Goal: Transaction & Acquisition: Subscribe to service/newsletter

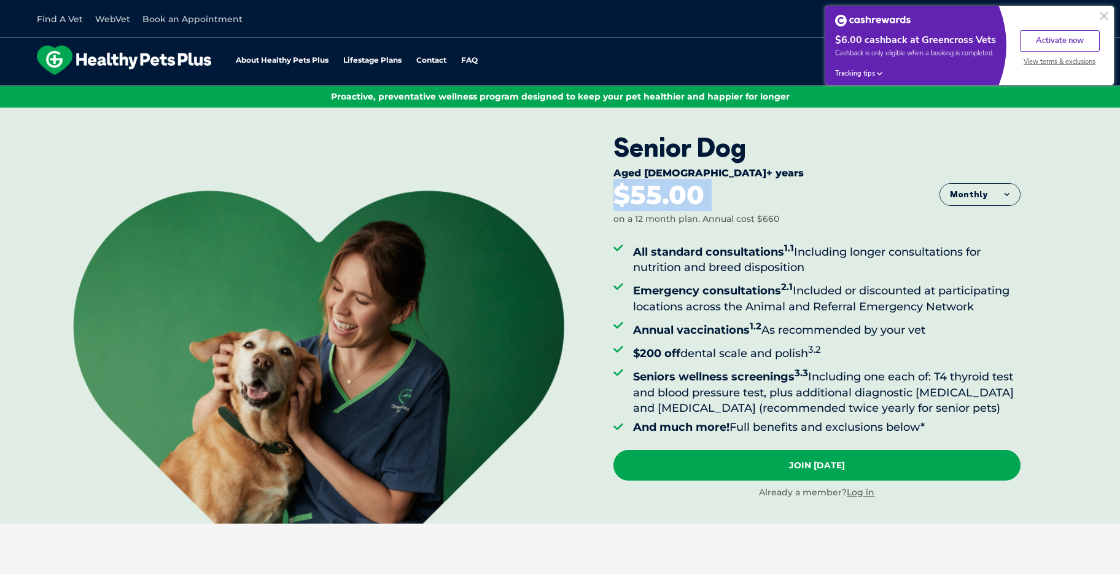
drag, startPoint x: 615, startPoint y: 198, endPoint x: 729, endPoint y: 197, distance: 114.3
click at [729, 197] on div "$55.00 on a 12 month plan. Annual cost $660" at bounding box center [817, 204] width 407 height 44
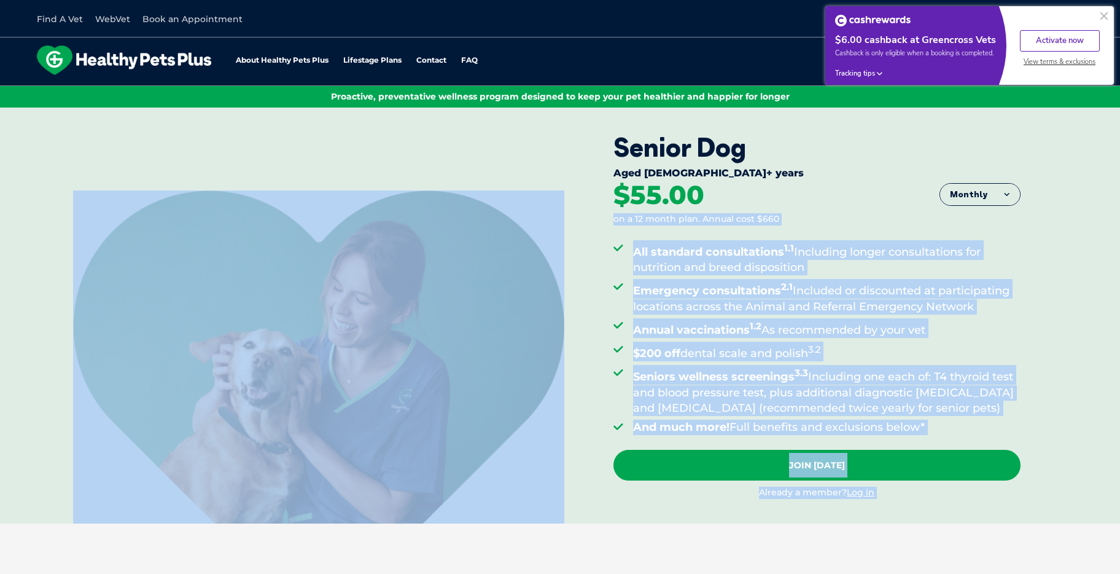
drag, startPoint x: 723, startPoint y: 197, endPoint x: 585, endPoint y: 203, distance: 138.3
click at [585, 203] on div "Senior Dog Aged [DEMOGRAPHIC_DATA]+ years Monthly Fortnightly Monthly Yearly $2…" at bounding box center [560, 315] width 1120 height 415
click at [721, 198] on div "$55.00 on a 12 month plan. Annual cost $660" at bounding box center [817, 204] width 407 height 44
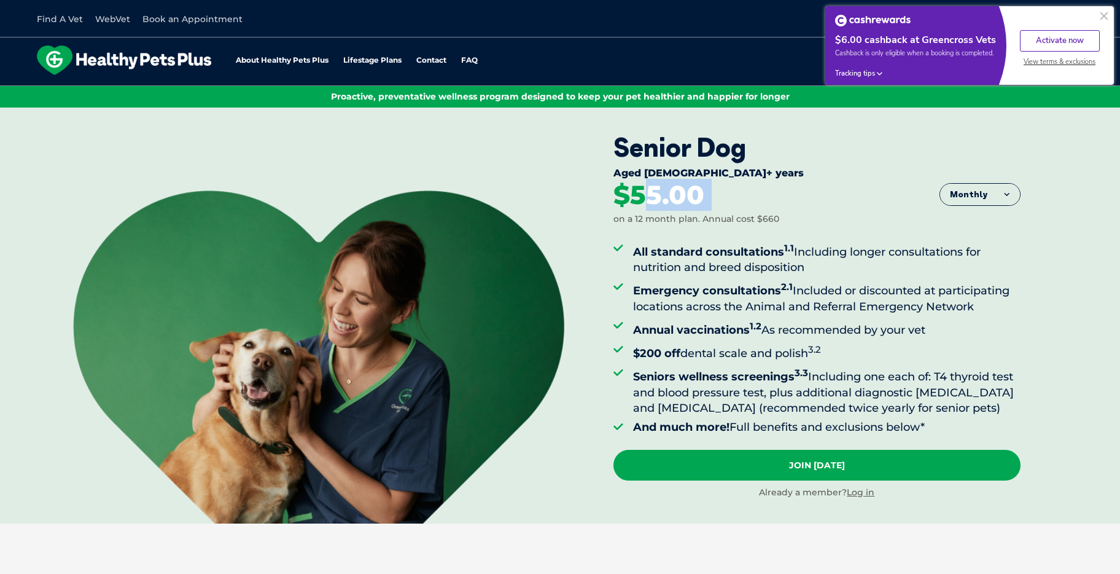
drag, startPoint x: 777, startPoint y: 196, endPoint x: 643, endPoint y: 189, distance: 134.1
click at [643, 189] on div "$55.00 on a 12 month plan. Annual cost $660" at bounding box center [817, 204] width 407 height 44
click at [583, 167] on div "Senior Dog Aged [DEMOGRAPHIC_DATA]+ years Monthly Fortnightly Monthly Yearly $2…" at bounding box center [560, 315] width 1120 height 415
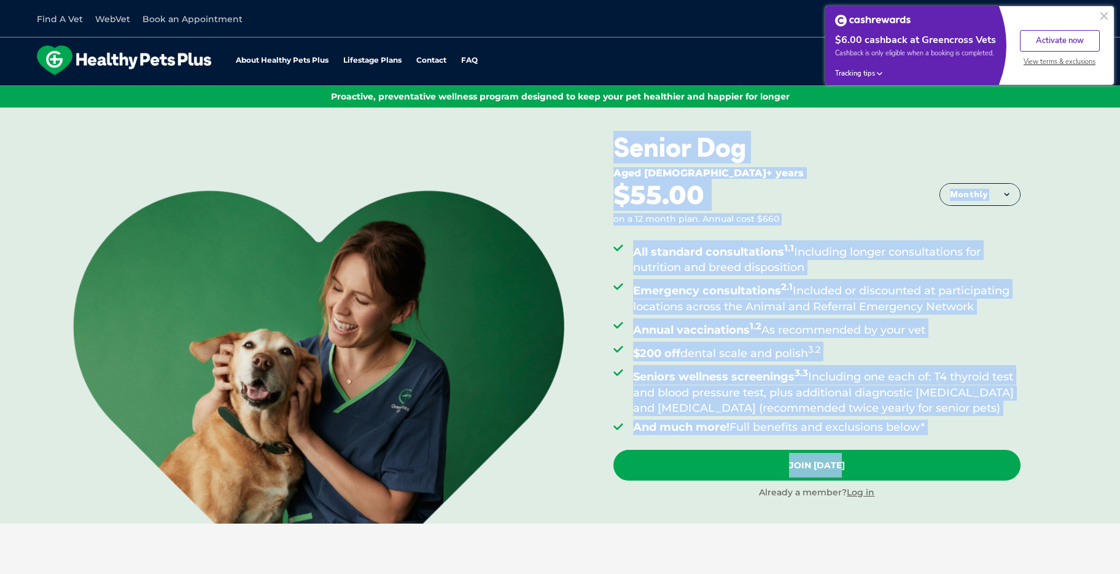
drag, startPoint x: 616, startPoint y: 154, endPoint x: 1043, endPoint y: 424, distance: 505.3
click at [1041, 427] on div "Senior Dog Aged [DEMOGRAPHIC_DATA]+ years Monthly Fortnightly Monthly Yearly $2…" at bounding box center [560, 315] width 1120 height 415
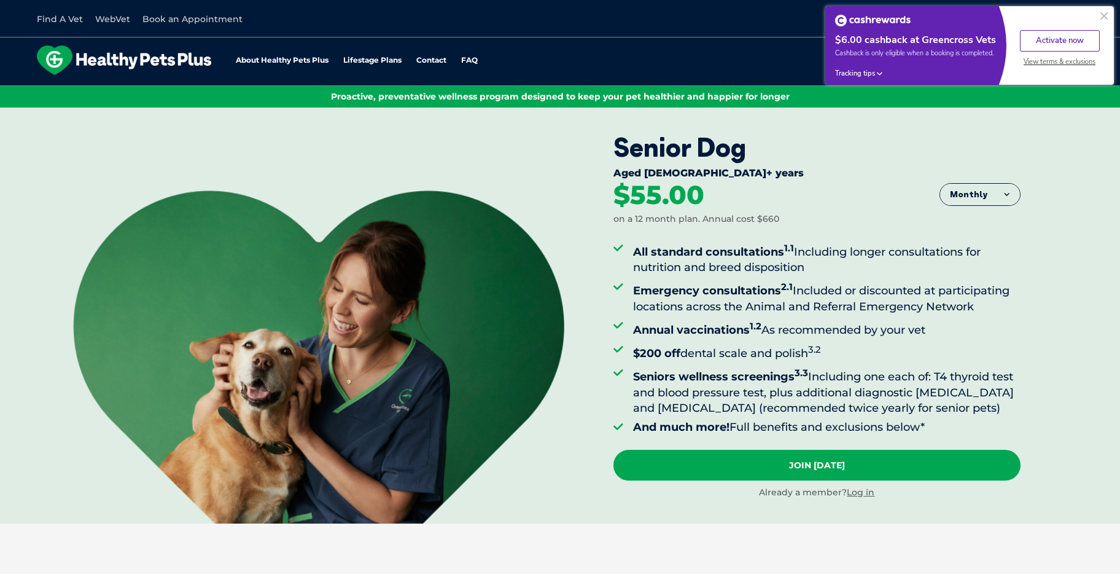
click at [1050, 416] on div "Senior Dog Aged [DEMOGRAPHIC_DATA]+ years Monthly Fortnightly Monthly Yearly $2…" at bounding box center [867, 315] width 507 height 415
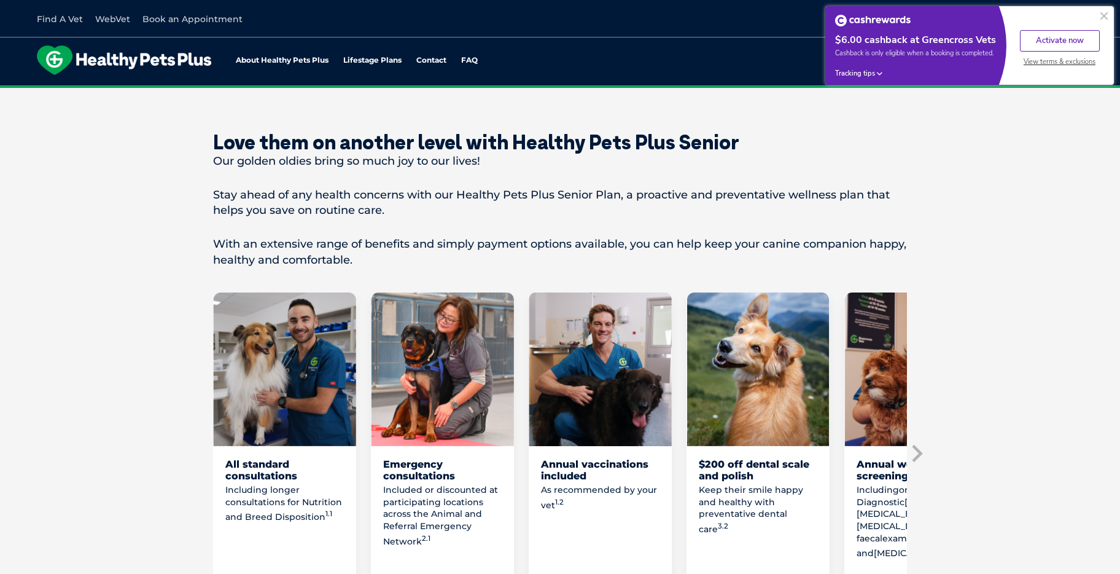
scroll to position [562, 0]
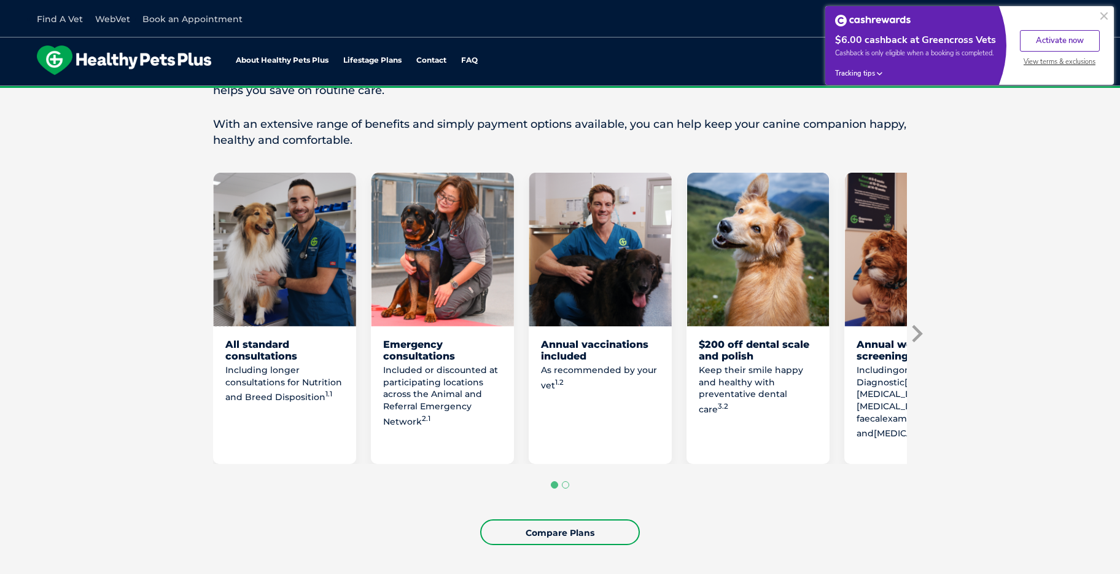
click at [920, 332] on icon "Next slide" at bounding box center [917, 333] width 10 height 17
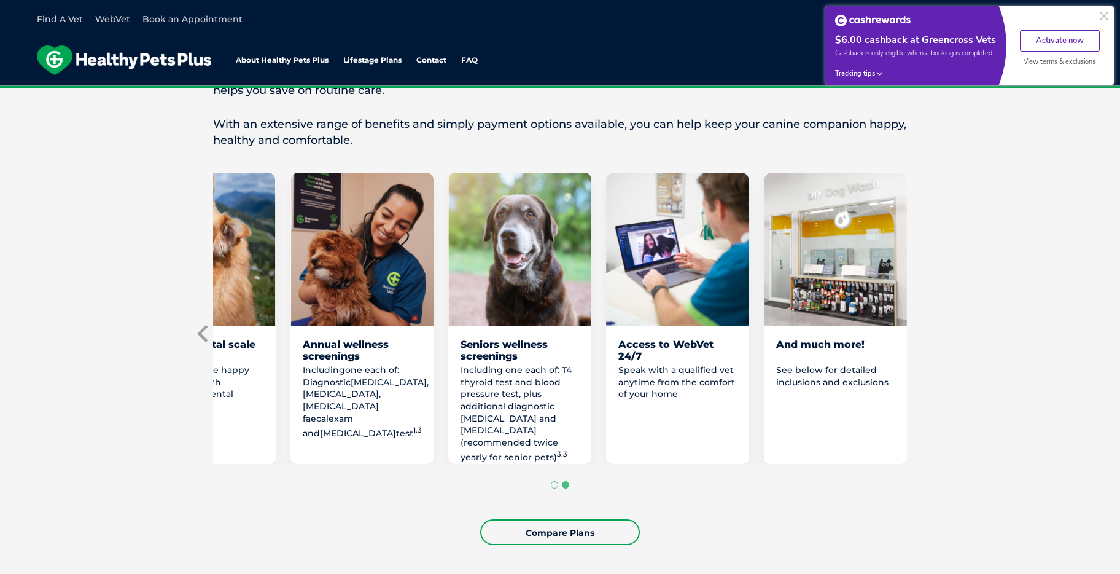
click at [200, 332] on icon "Previous slide" at bounding box center [202, 333] width 10 height 17
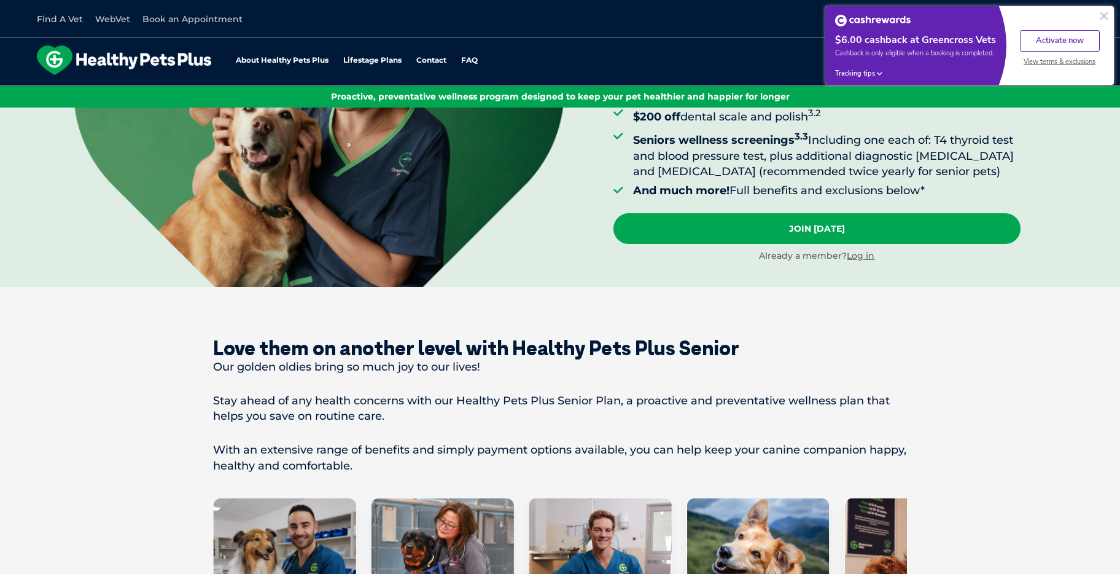
scroll to position [0, 0]
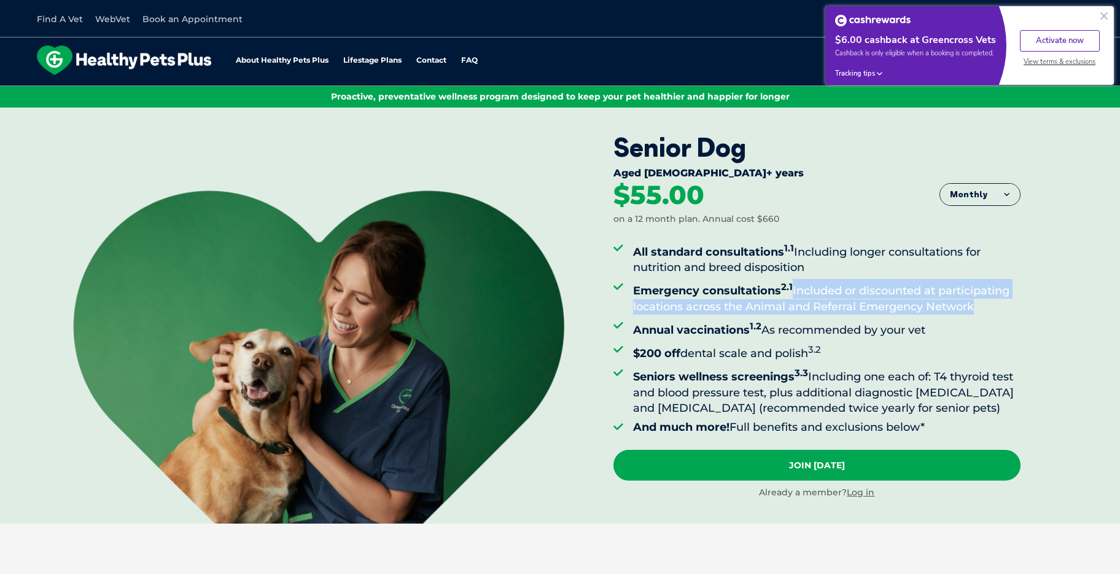
drag, startPoint x: 795, startPoint y: 293, endPoint x: 1008, endPoint y: 307, distance: 213.6
click at [1008, 307] on li "Emergency consultations 2.1 Included or discounted at participating locations a…" at bounding box center [827, 296] width 388 height 35
click at [1010, 307] on li "Emergency consultations 2.1 Included or discounted at participating locations a…" at bounding box center [827, 296] width 388 height 35
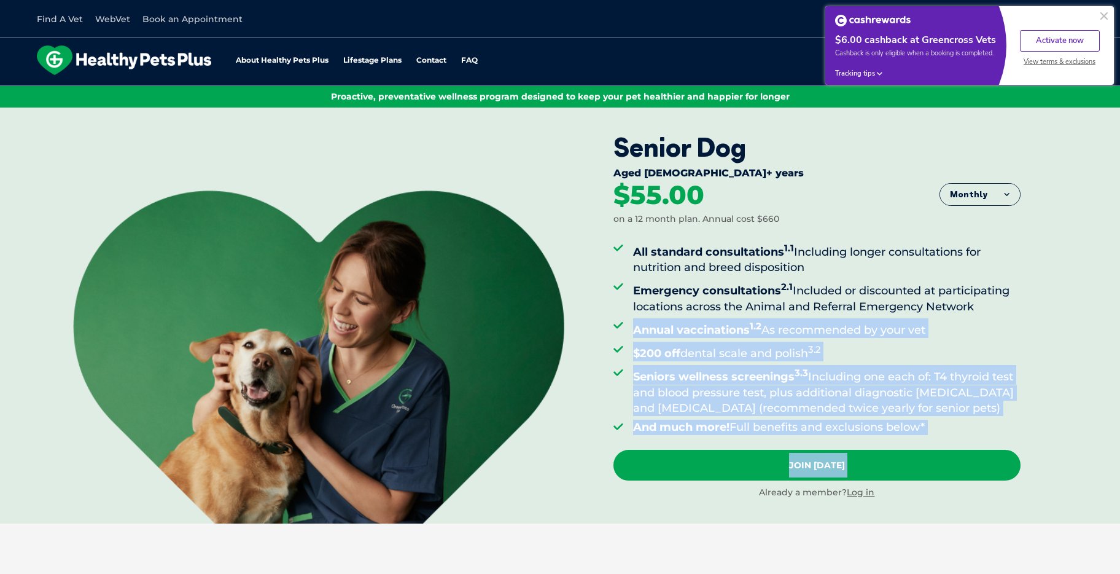
drag, startPoint x: 1010, startPoint y: 307, endPoint x: 1039, endPoint y: 420, distance: 117.4
click at [1039, 420] on div "Senior Dog Aged [DEMOGRAPHIC_DATA]+ years Monthly Fortnightly Monthly Yearly $2…" at bounding box center [867, 315] width 507 height 415
click at [1035, 416] on div "Senior Dog Aged [DEMOGRAPHIC_DATA]+ years Monthly Fortnightly Monthly Yearly $2…" at bounding box center [867, 315] width 507 height 415
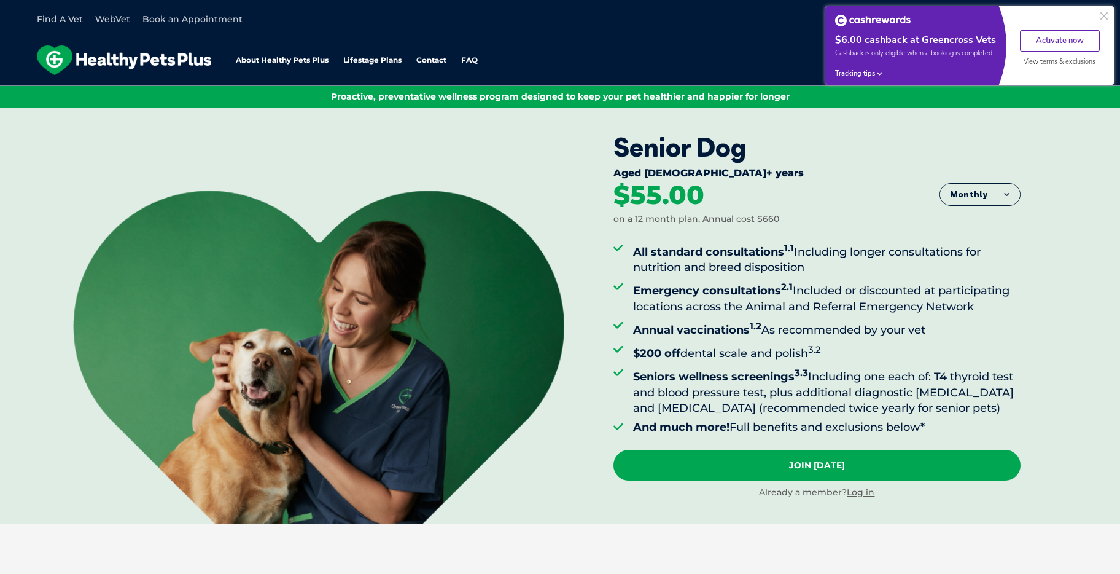
click at [1103, 17] on button at bounding box center [1104, 16] width 15 height 15
